Goal: Navigation & Orientation: Find specific page/section

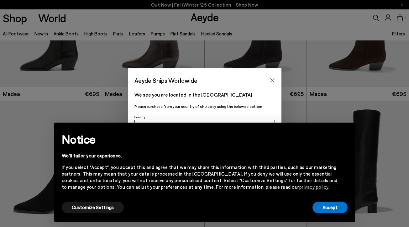
scroll to position [86, 0]
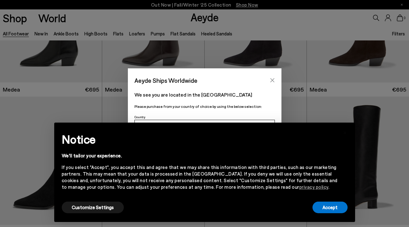
click at [272, 79] on icon "Close" at bounding box center [272, 80] width 5 height 5
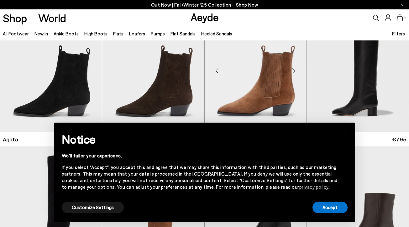
scroll to position [136, 0]
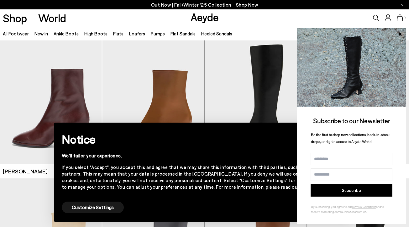
scroll to position [2860, 0]
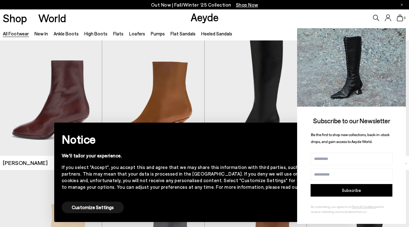
click at [401, 32] on icon at bounding box center [400, 34] width 8 height 8
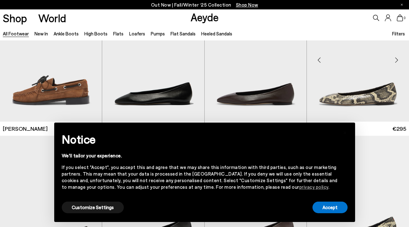
scroll to position [5322, 0]
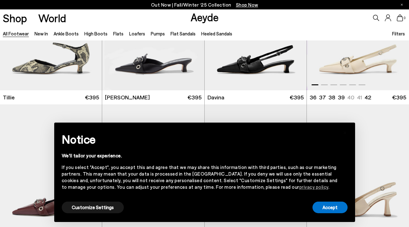
scroll to position [6197, 0]
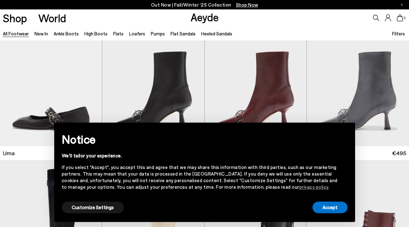
scroll to position [6429, 0]
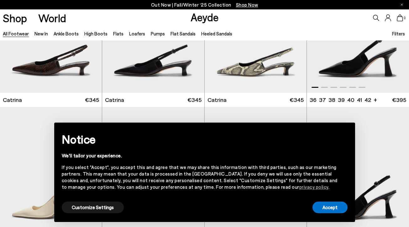
scroll to position [8759, 0]
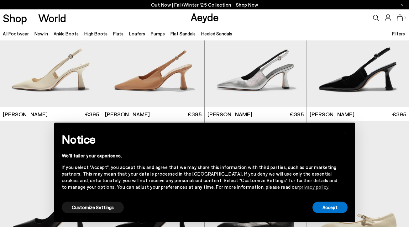
scroll to position [8888, 0]
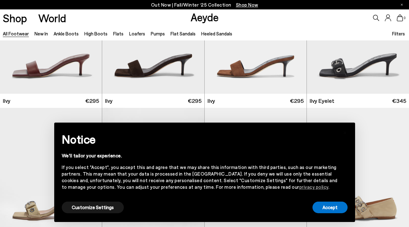
scroll to position [10323, 0]
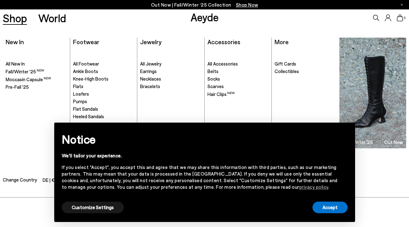
scroll to position [13102, 0]
